Goal: Navigation & Orientation: Find specific page/section

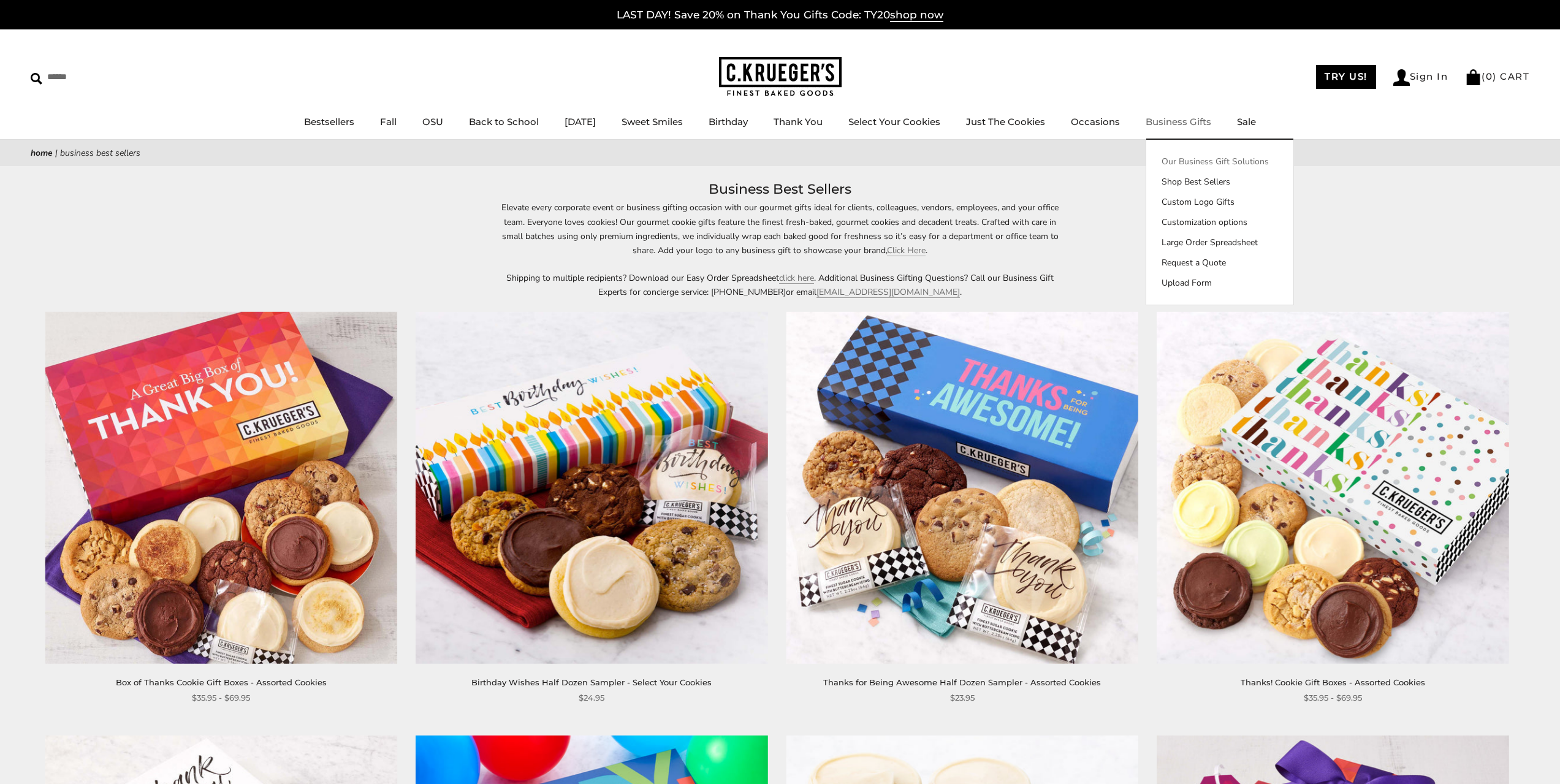
click at [1195, 159] on link "Our Business Gift Solutions" at bounding box center [1220, 161] width 147 height 13
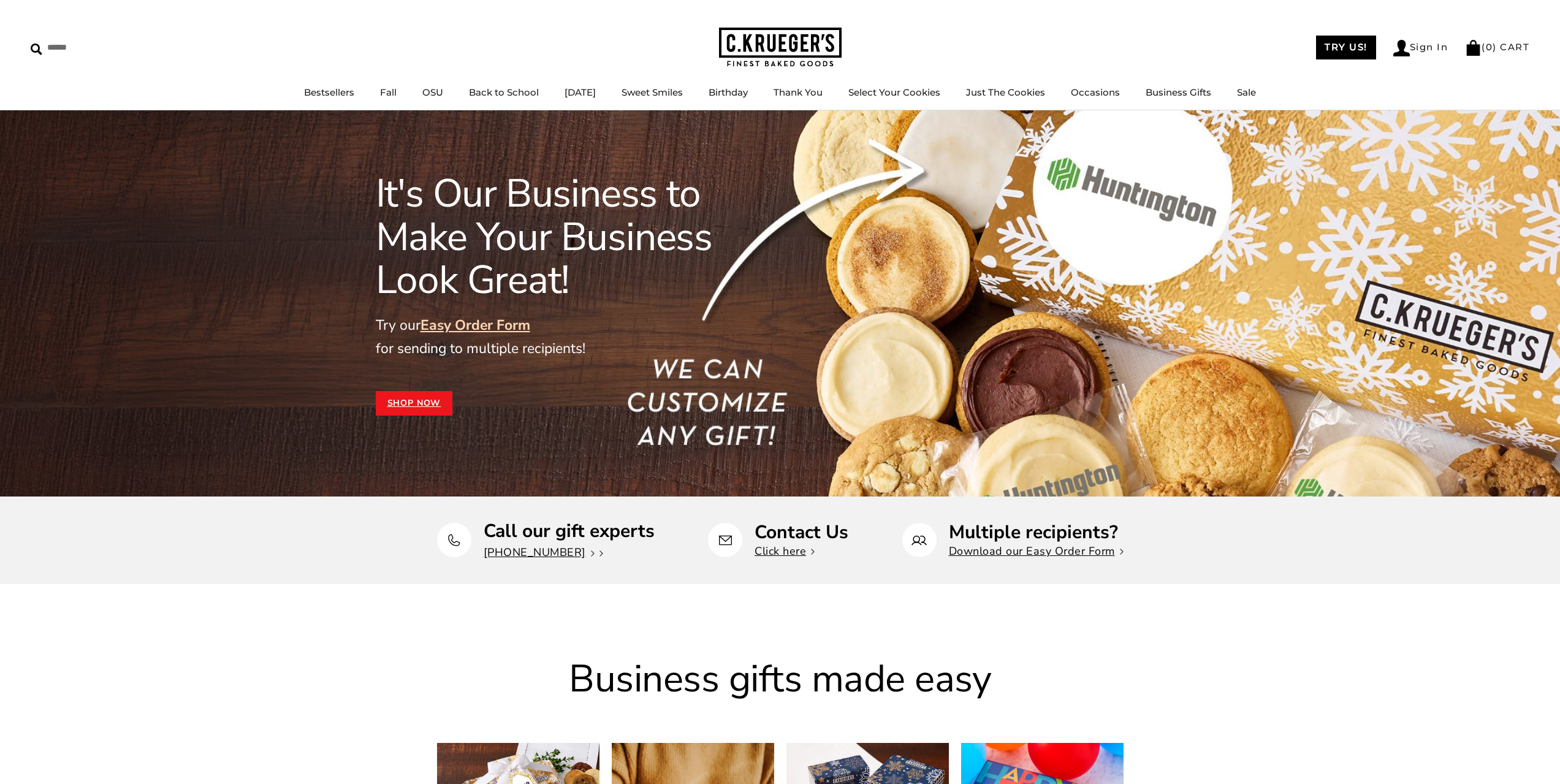
click at [391, 401] on link "Shop Now" at bounding box center [415, 404] width 77 height 25
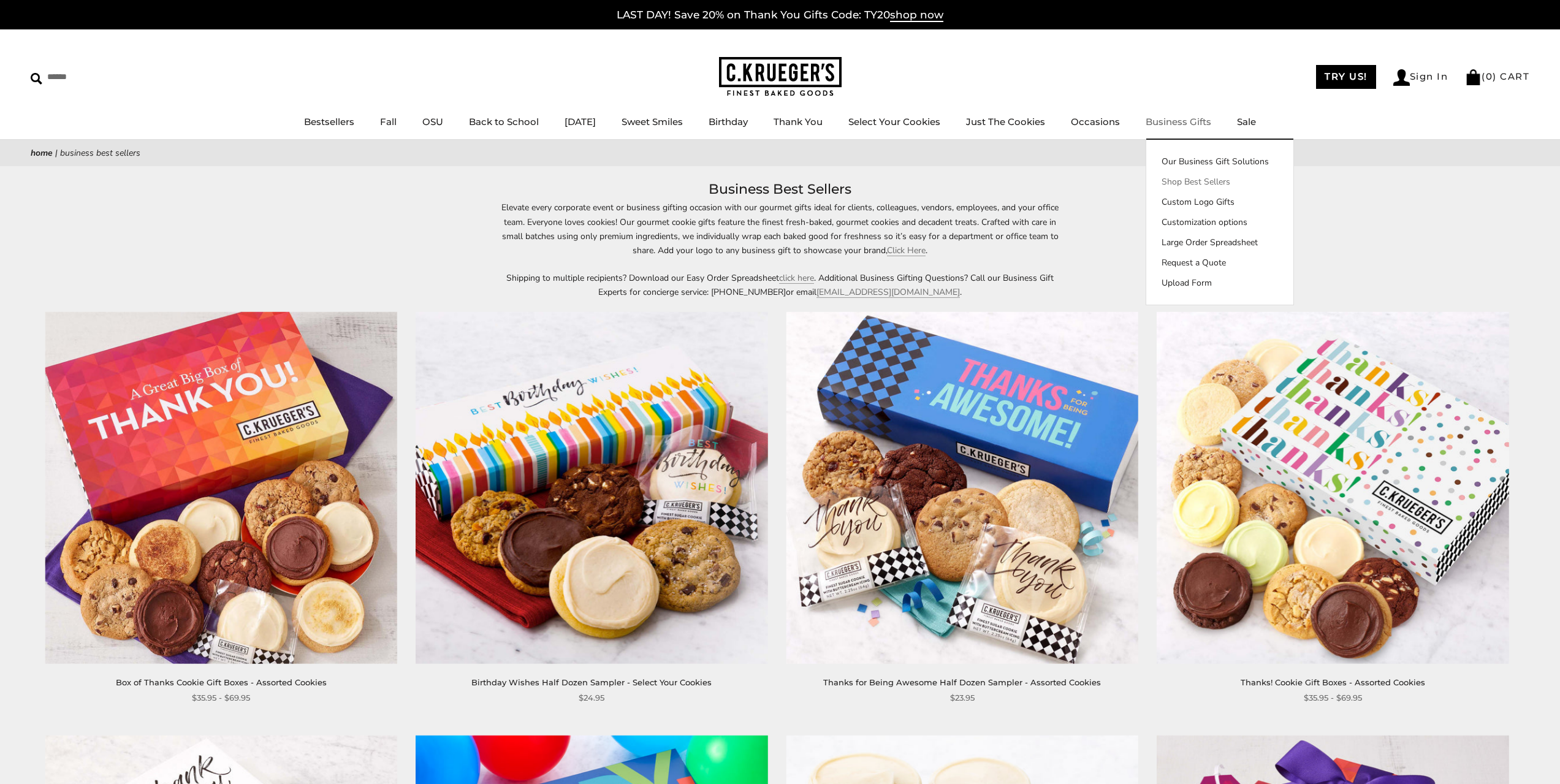
click at [1203, 182] on link "Shop Best Sellers" at bounding box center [1220, 182] width 147 height 13
